Goal: Task Accomplishment & Management: Manage account settings

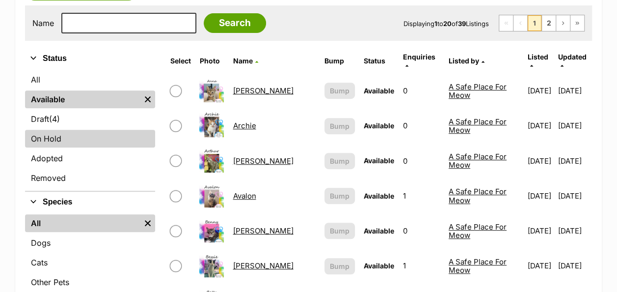
click at [46, 135] on link "On Hold" at bounding box center [90, 139] width 130 height 18
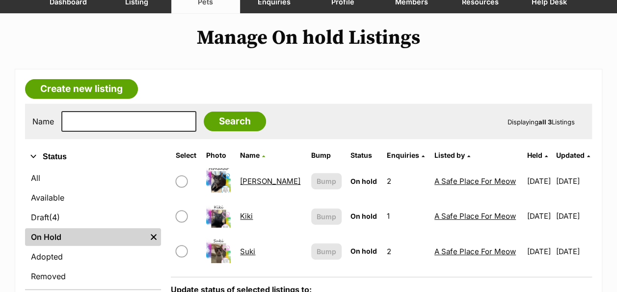
click at [182, 179] on input "checkbox" at bounding box center [182, 181] width 12 height 12
checkbox input "true"
click at [178, 250] on input "checkbox" at bounding box center [182, 251] width 12 height 12
checkbox input "true"
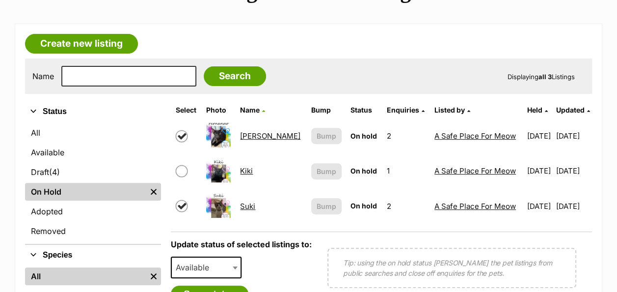
scroll to position [196, 0]
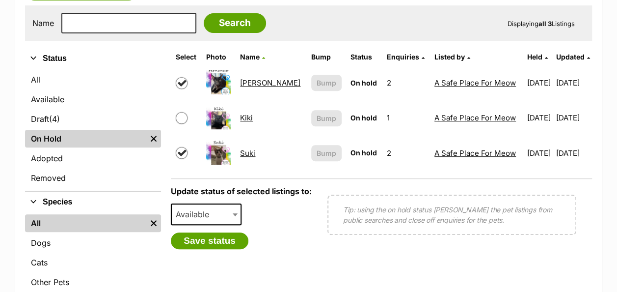
click at [220, 214] on span "Available" at bounding box center [206, 214] width 71 height 22
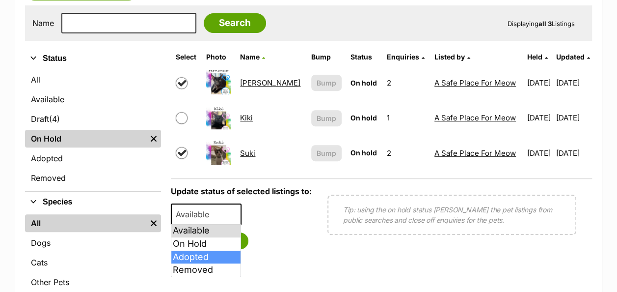
select select "rehomed"
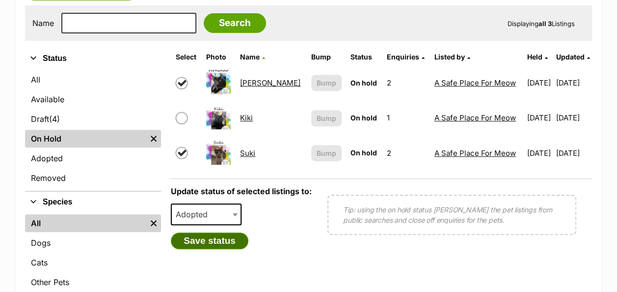
click at [220, 242] on button "Save status" at bounding box center [210, 240] width 78 height 17
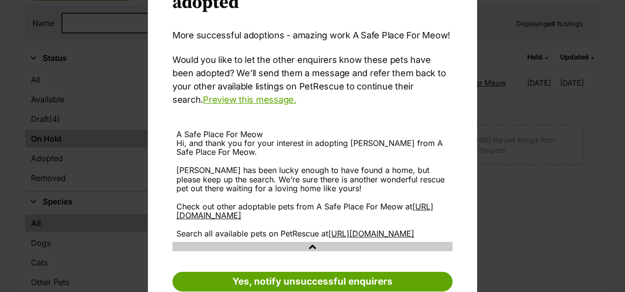
scroll to position [125, 0]
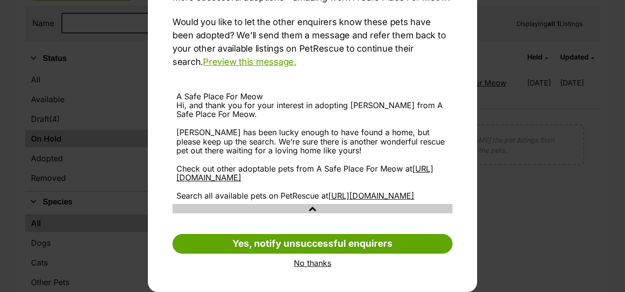
click at [319, 262] on link "No thanks" at bounding box center [312, 262] width 280 height 9
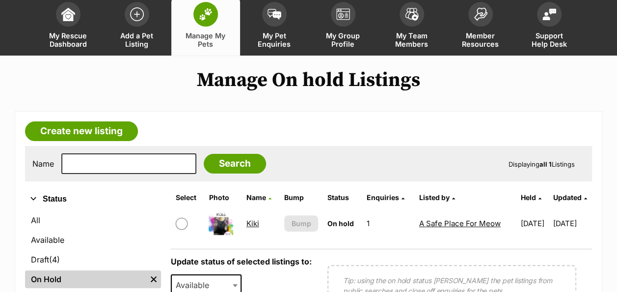
scroll to position [0, 0]
